Goal: Task Accomplishment & Management: Complete application form

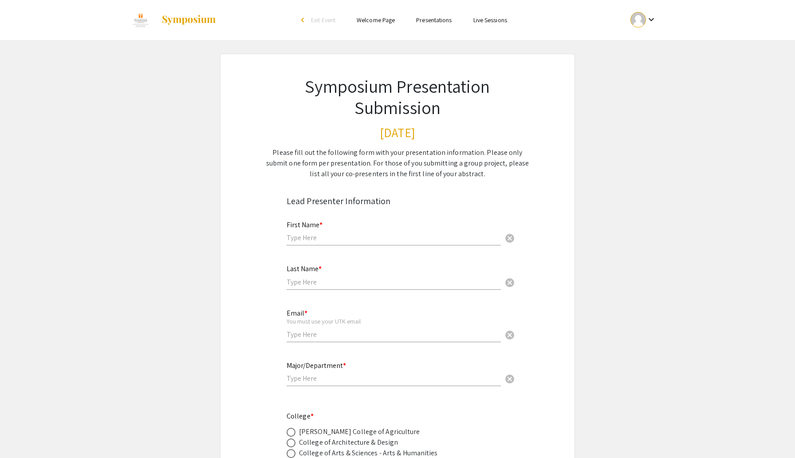
click at [319, 245] on div "First Name * cancel" at bounding box center [394, 229] width 214 height 34
click at [319, 240] on input "text" at bounding box center [394, 237] width 214 height 9
type input "[PERSON_NAME]"
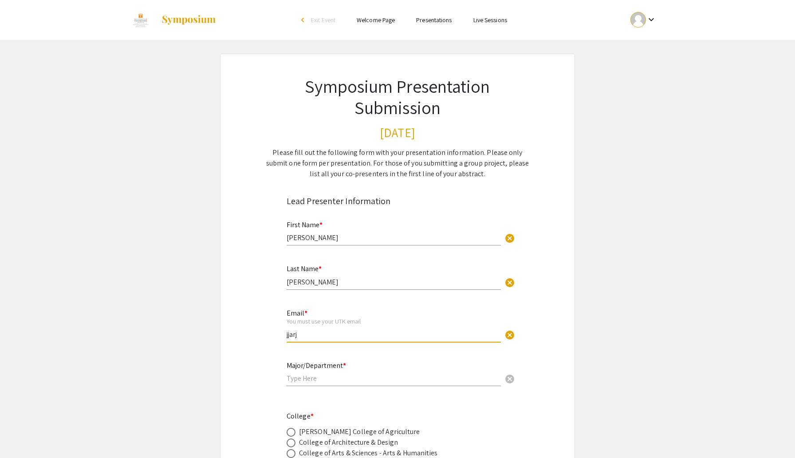
type input "[EMAIL_ADDRESS][DOMAIN_NAME]"
click at [335, 379] on input "text" at bounding box center [394, 377] width 214 height 9
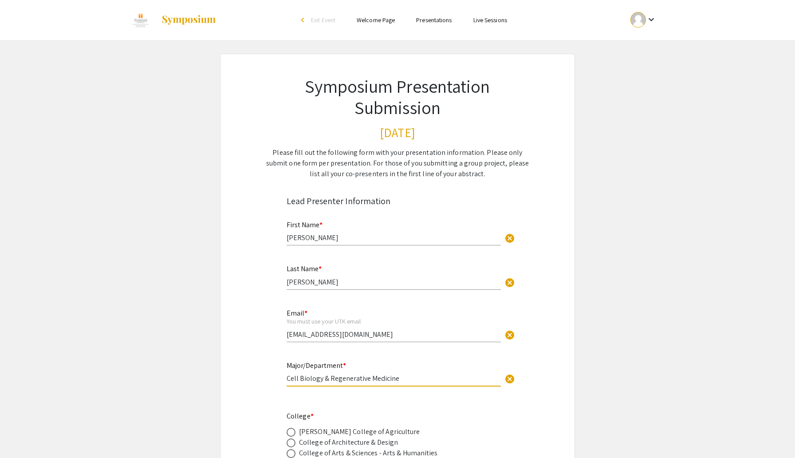
click at [288, 380] on input "Cell Biology & Regenerative Medicine" at bounding box center [394, 377] width 214 height 9
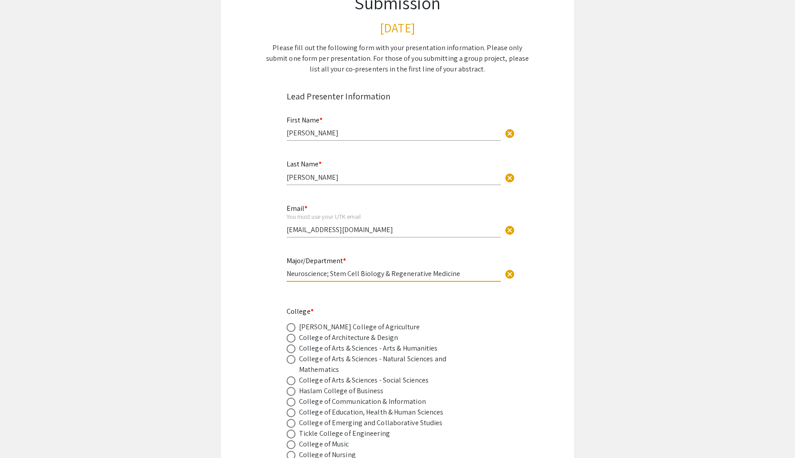
scroll to position [106, 0]
type input "Neuroscience; Stem Cell Biology & Regenerative Medicine"
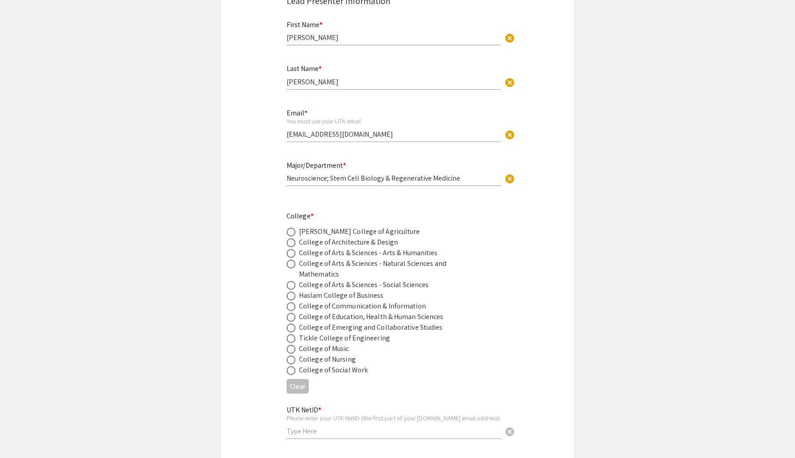
scroll to position [201, 0]
click at [292, 266] on span at bounding box center [291, 263] width 9 height 9
click at [292, 266] on input "radio" at bounding box center [291, 263] width 9 height 9
radio input "true"
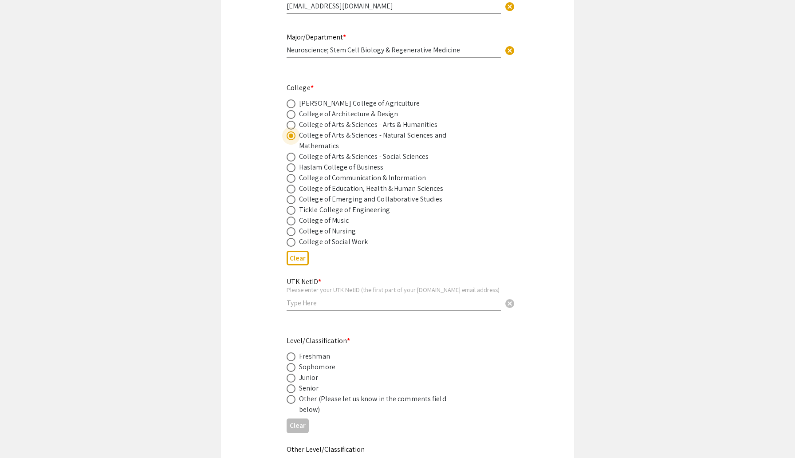
scroll to position [344, 0]
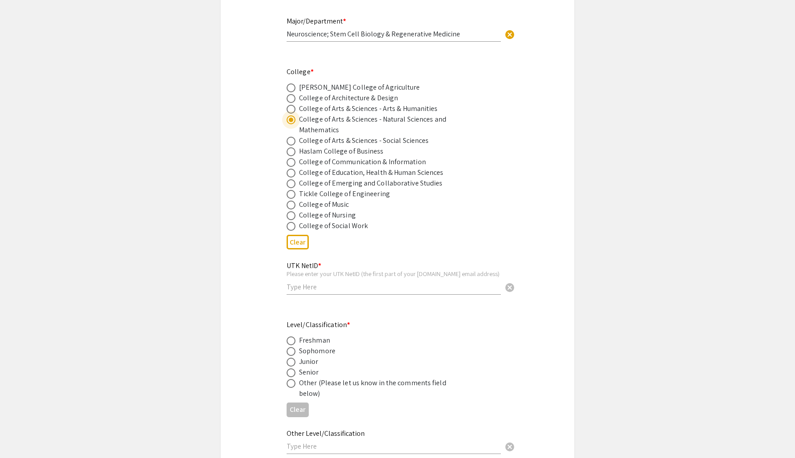
click at [330, 291] on input "text" at bounding box center [394, 286] width 214 height 9
type input "jjarjou1"
click at [294, 377] on span at bounding box center [291, 372] width 9 height 9
click at [294, 377] on input "radio" at bounding box center [291, 372] width 9 height 9
radio input "true"
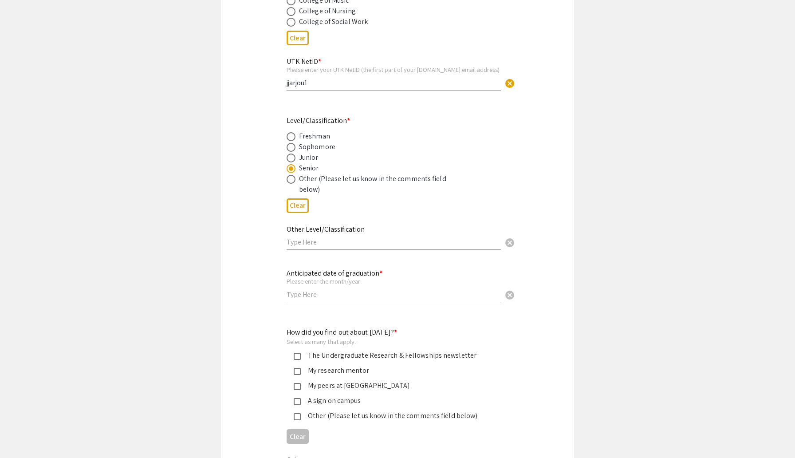
scroll to position [549, 0]
click at [329, 294] on input "text" at bounding box center [394, 293] width 214 height 9
type input "[DATE]"
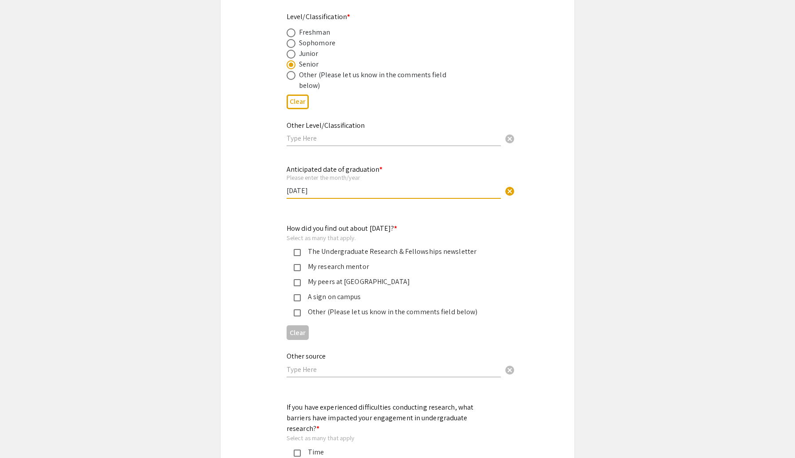
scroll to position [656, 0]
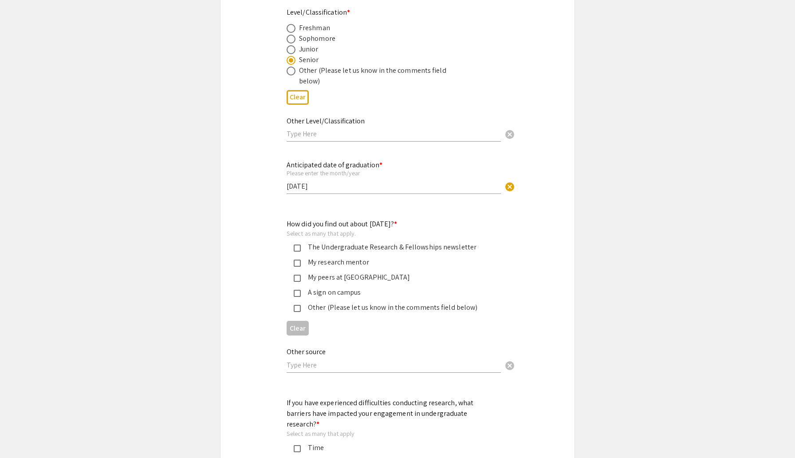
click at [298, 251] on mat-pseudo-checkbox at bounding box center [297, 247] width 7 height 7
click at [298, 281] on mat-pseudo-checkbox at bounding box center [297, 278] width 7 height 7
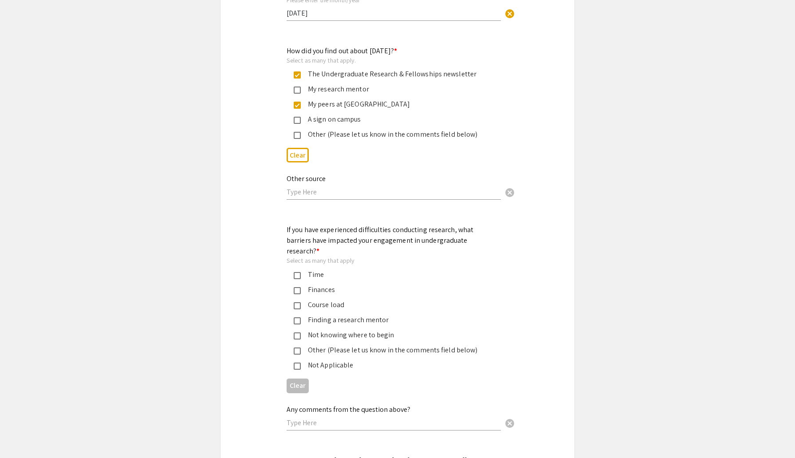
scroll to position [828, 0]
click at [297, 273] on mat-pseudo-checkbox at bounding box center [297, 276] width 7 height 7
click at [296, 303] on mat-pseudo-checkbox at bounding box center [297, 306] width 7 height 7
click at [297, 318] on mat-pseudo-checkbox at bounding box center [297, 321] width 7 height 7
click at [299, 333] on div "Not knowing where to begin" at bounding box center [391, 336] width 208 height 11
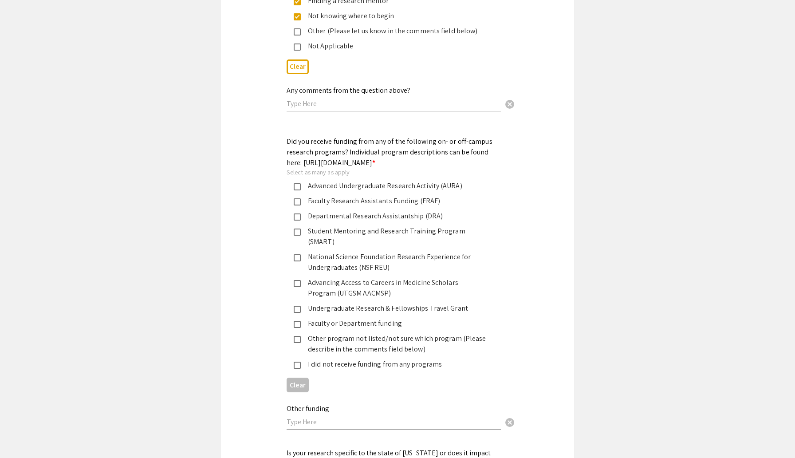
scroll to position [1150, 0]
click at [346, 342] on div "Other program not listed/not sure which program (Please describe in the comment…" at bounding box center [394, 341] width 186 height 21
click at [320, 415] on input "text" at bounding box center [394, 419] width 214 height 9
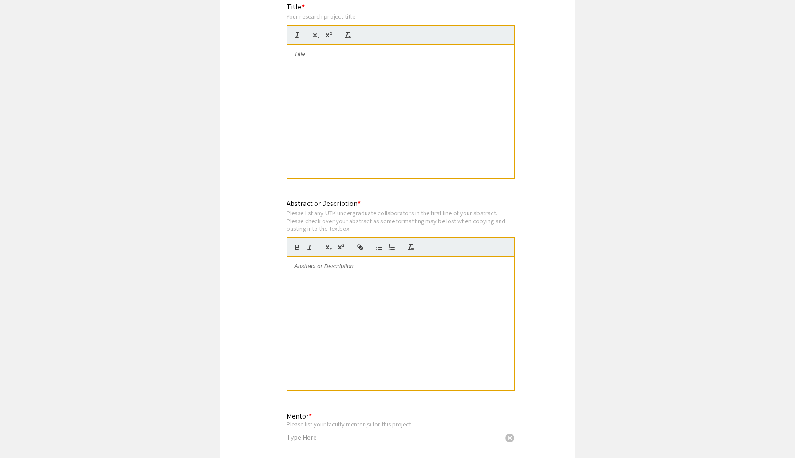
scroll to position [1822, 0]
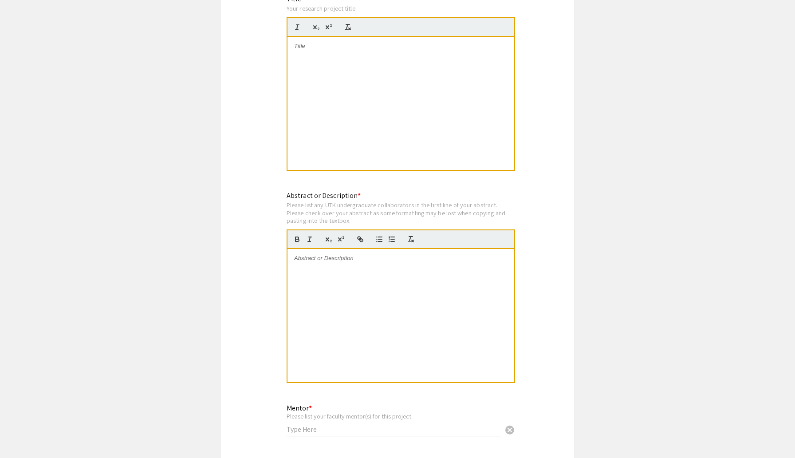
type input "Harvard Amgen Scholars Program"
click at [350, 53] on div at bounding box center [400, 103] width 227 height 133
click at [338, 304] on div at bounding box center [400, 315] width 227 height 133
click at [335, 55] on div at bounding box center [400, 103] width 227 height 133
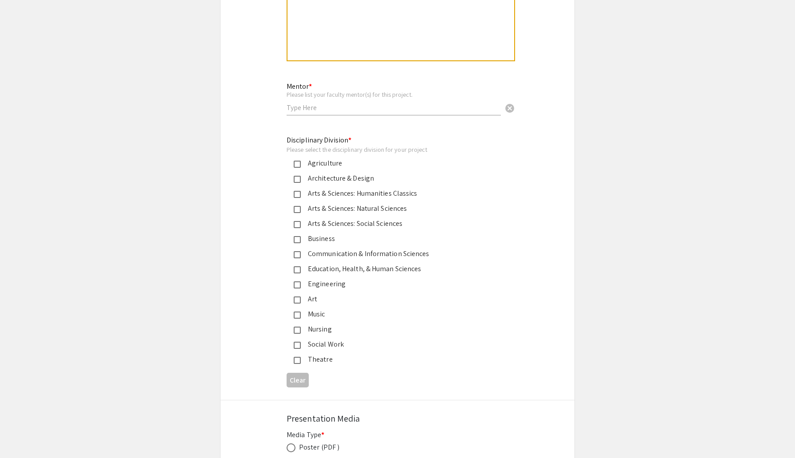
scroll to position [2145, 0]
click at [319, 102] on input "text" at bounding box center [394, 106] width 214 height 9
type input "[PERSON_NAME], MD, PhD"
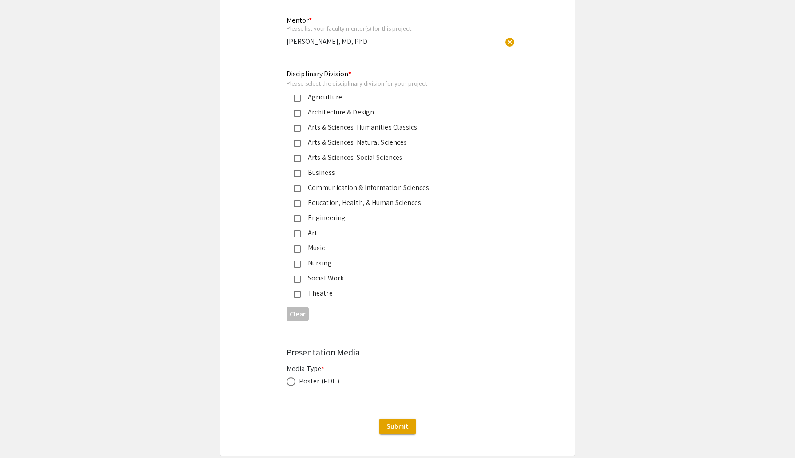
scroll to position [2212, 0]
click at [314, 135] on div "Arts & Sciences: Natural Sciences" at bounding box center [394, 140] width 186 height 11
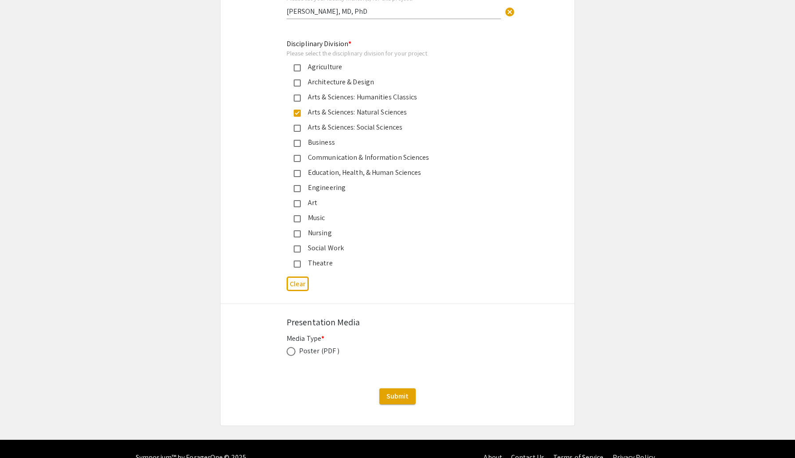
click at [314, 346] on div "Poster (PDF )" at bounding box center [319, 351] width 40 height 11
click at [293, 347] on span at bounding box center [291, 351] width 9 height 9
click at [293, 347] on input "radio" at bounding box center [291, 351] width 9 height 9
radio input "true"
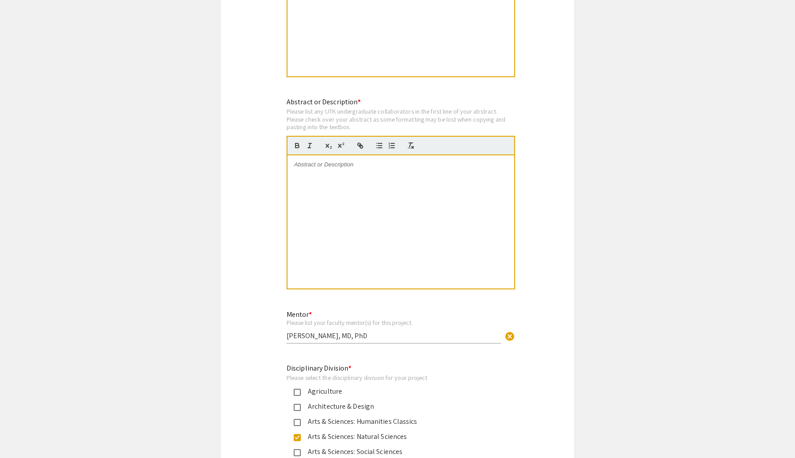
scroll to position [1889, 0]
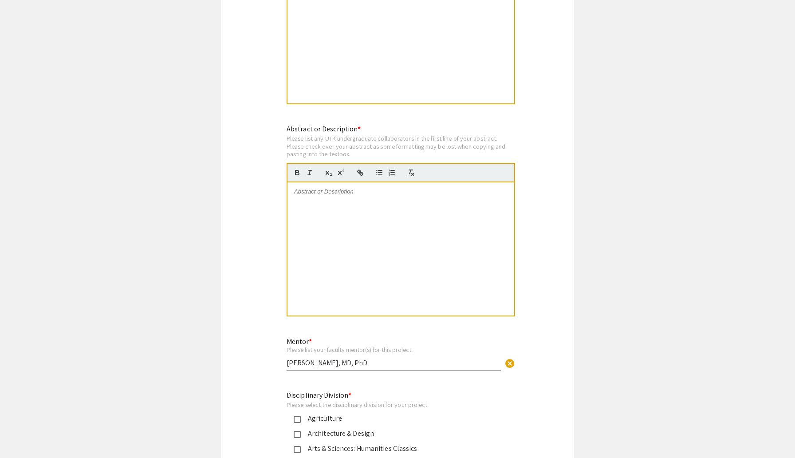
click at [337, 185] on div at bounding box center [400, 248] width 227 height 133
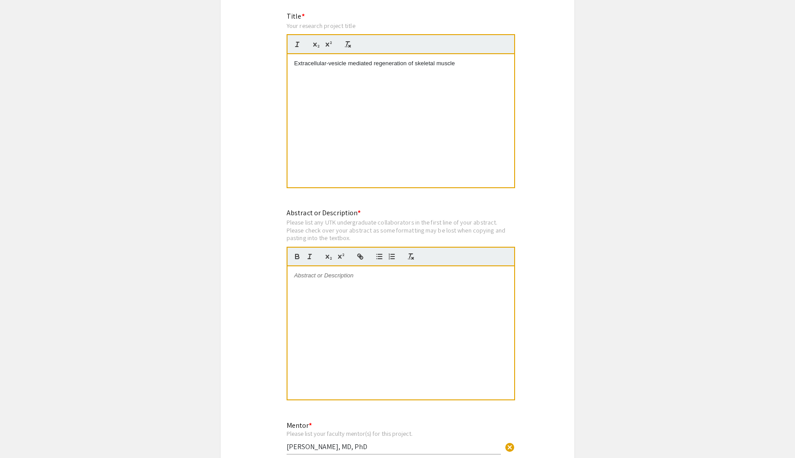
scroll to position [0, 0]
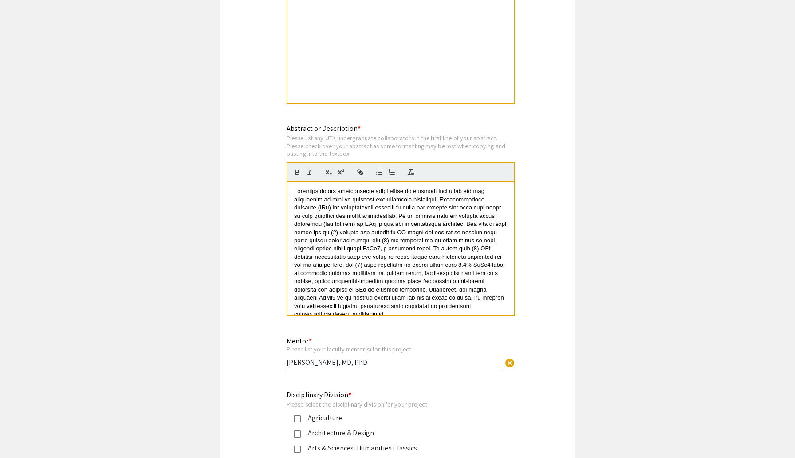
scroll to position [1891, 0]
drag, startPoint x: 499, startPoint y: 280, endPoint x: 485, endPoint y: 280, distance: 13.7
click at [485, 280] on span at bounding box center [401, 250] width 214 height 130
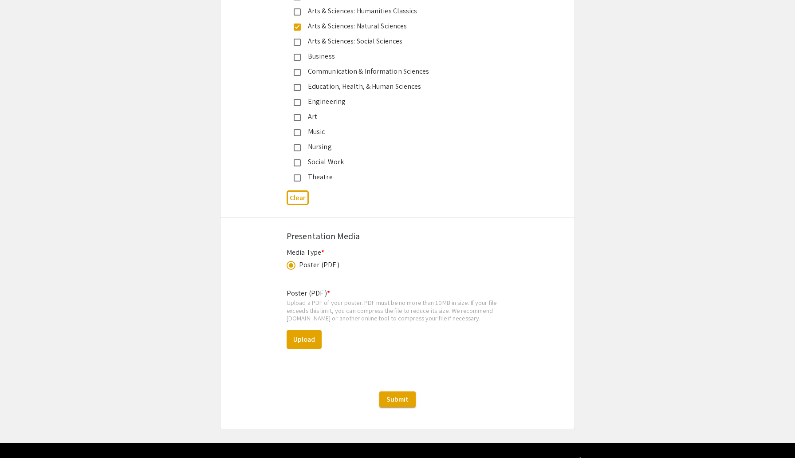
scroll to position [2329, 0]
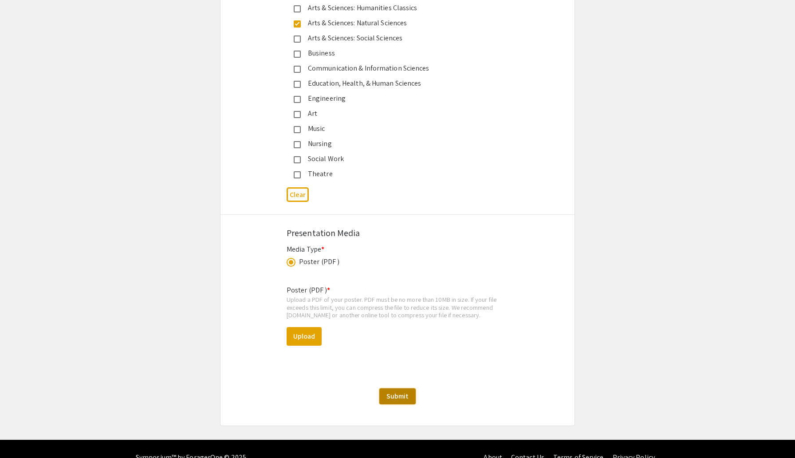
click at [387, 391] on span "Submit" at bounding box center [397, 395] width 22 height 9
click at [310, 327] on button "Upload" at bounding box center [304, 336] width 35 height 19
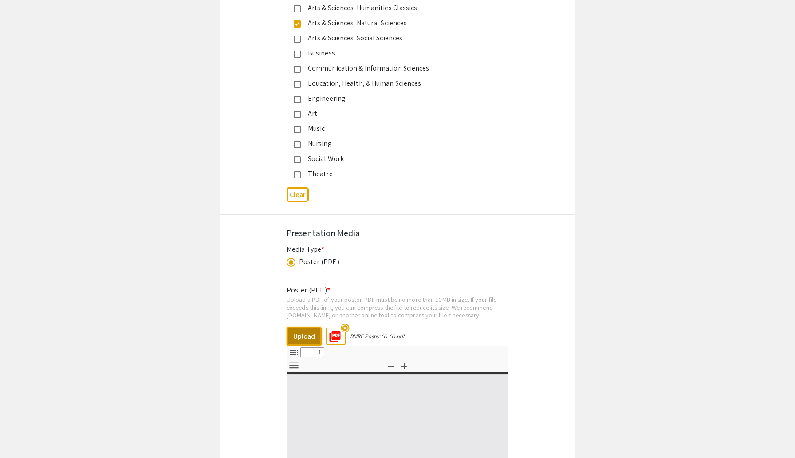
select select "custom"
type input "0"
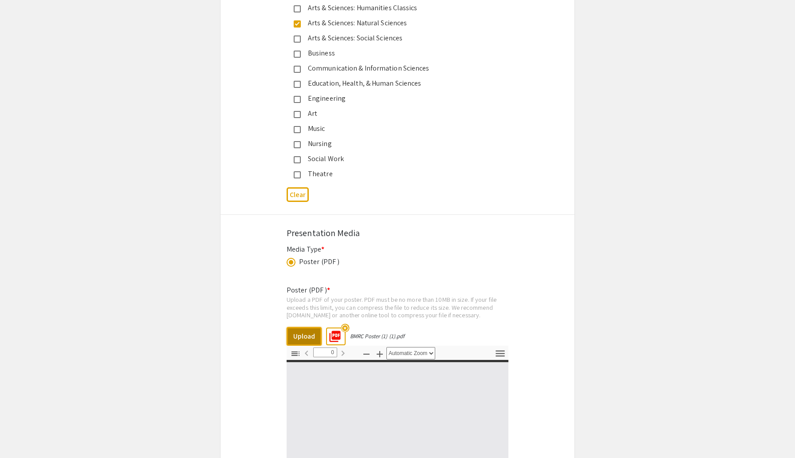
select select "custom"
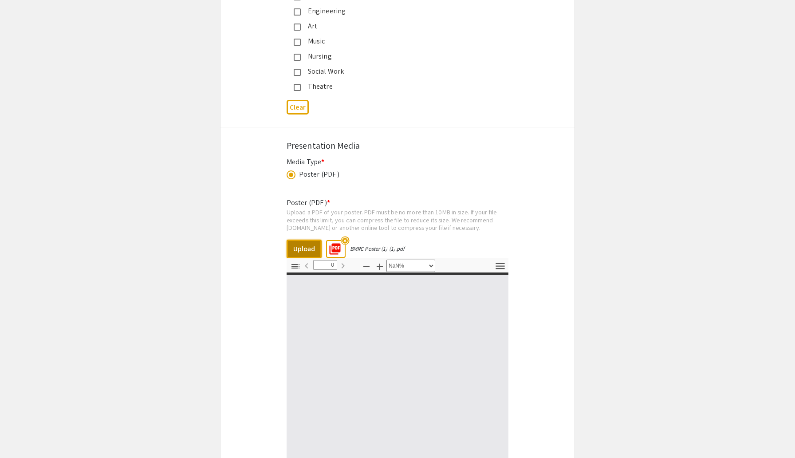
scroll to position [2561, 0]
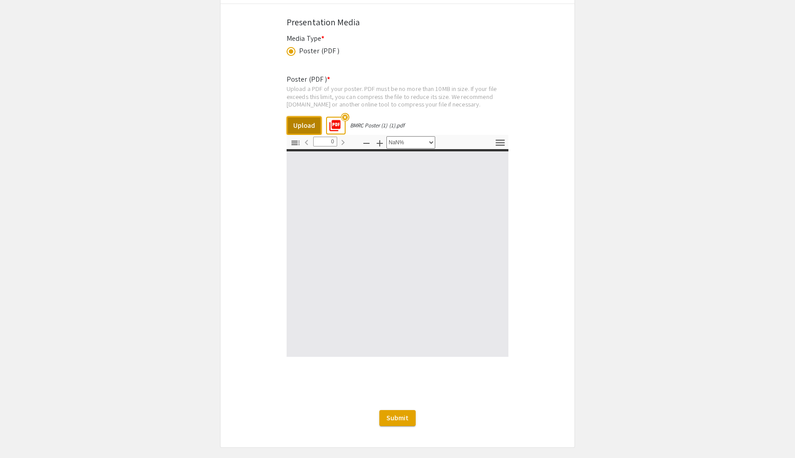
type input "1"
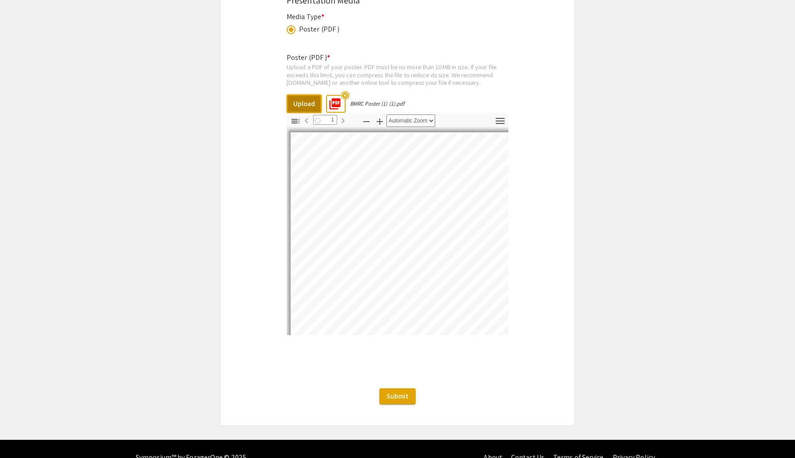
select select "custom"
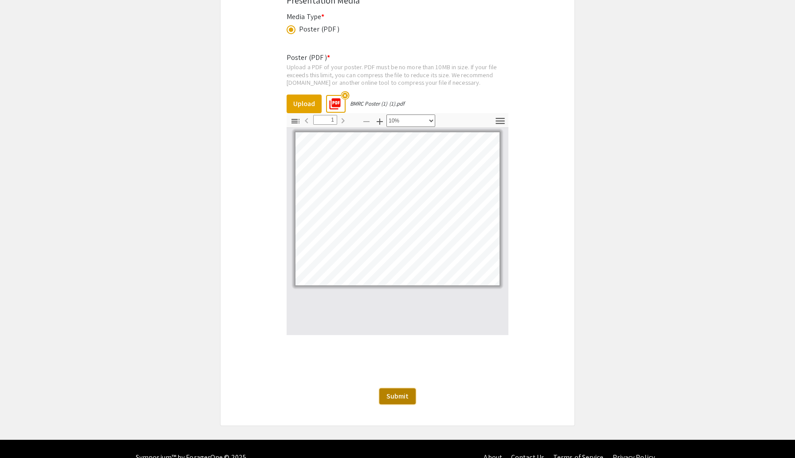
click at [399, 391] on span "Submit" at bounding box center [397, 395] width 22 height 9
